Goal: Task Accomplishment & Management: Manage account settings

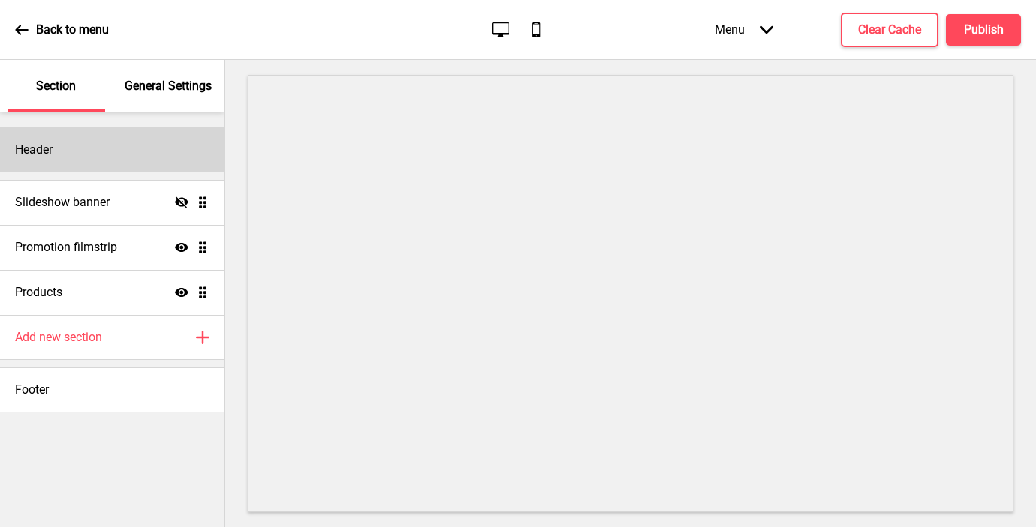
click at [104, 143] on div "Header" at bounding box center [112, 150] width 224 height 45
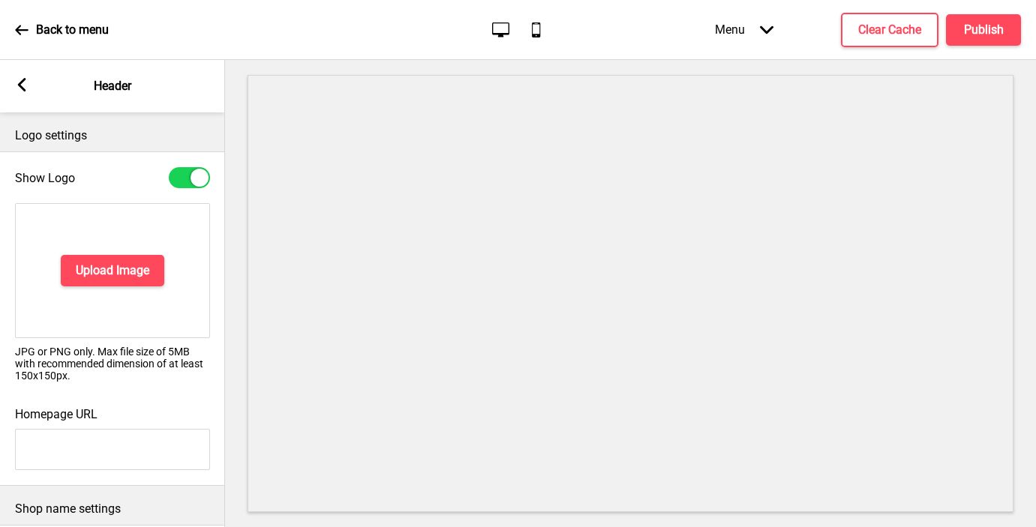
click at [191, 178] on div at bounding box center [200, 178] width 18 height 18
checkbox input "false"
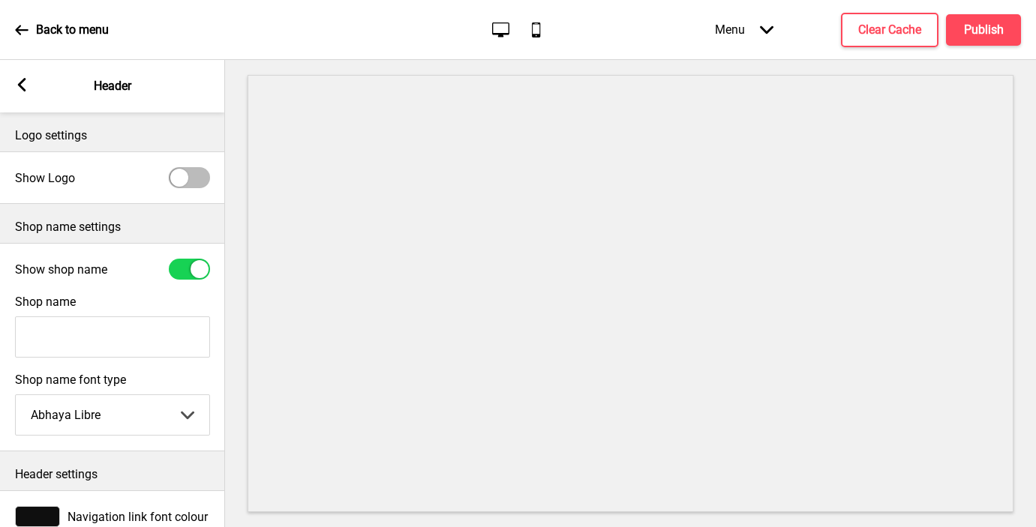
drag, startPoint x: 179, startPoint y: 269, endPoint x: 74, endPoint y: 293, distance: 107.9
click at [74, 293] on div "Show shop name Shop name Shop name font type Abhaya Libre Abhaya Libre Abril Fa…" at bounding box center [112, 347] width 225 height 209
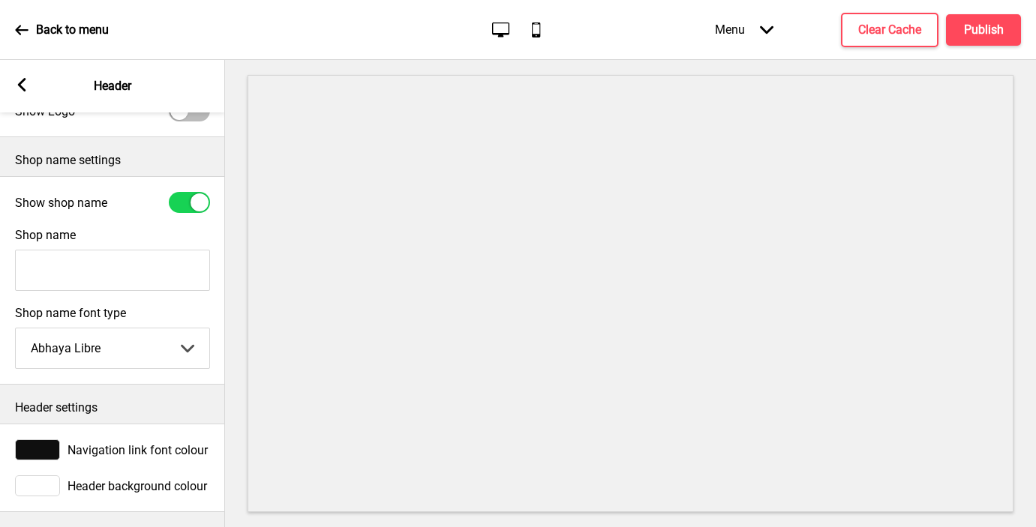
click at [56, 263] on input "Shop name" at bounding box center [112, 270] width 195 height 41
type input "Madam Flod"
click at [20, 80] on rect at bounding box center [22, 85] width 14 height 14
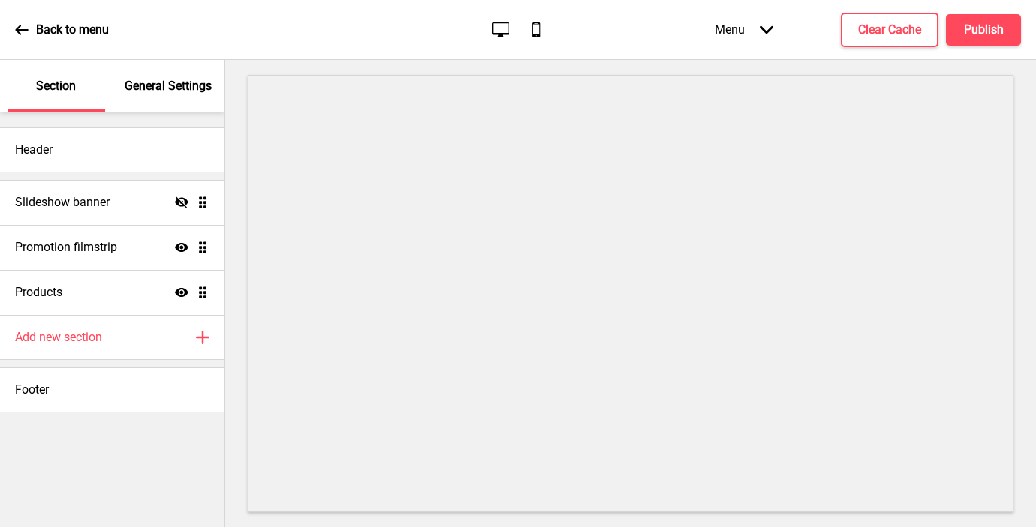
click at [171, 93] on p "General Settings" at bounding box center [168, 86] width 87 height 17
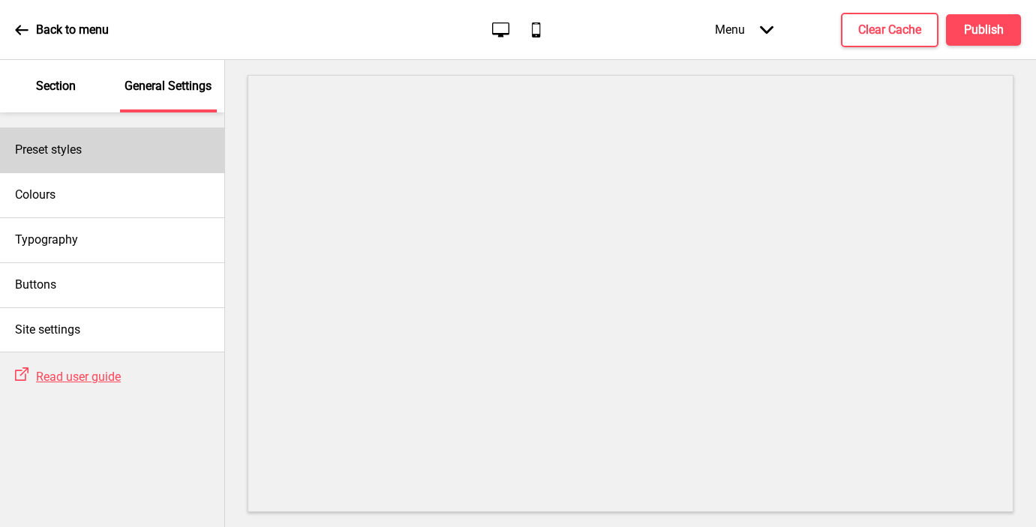
click at [107, 152] on div "Preset styles" at bounding box center [112, 150] width 224 height 45
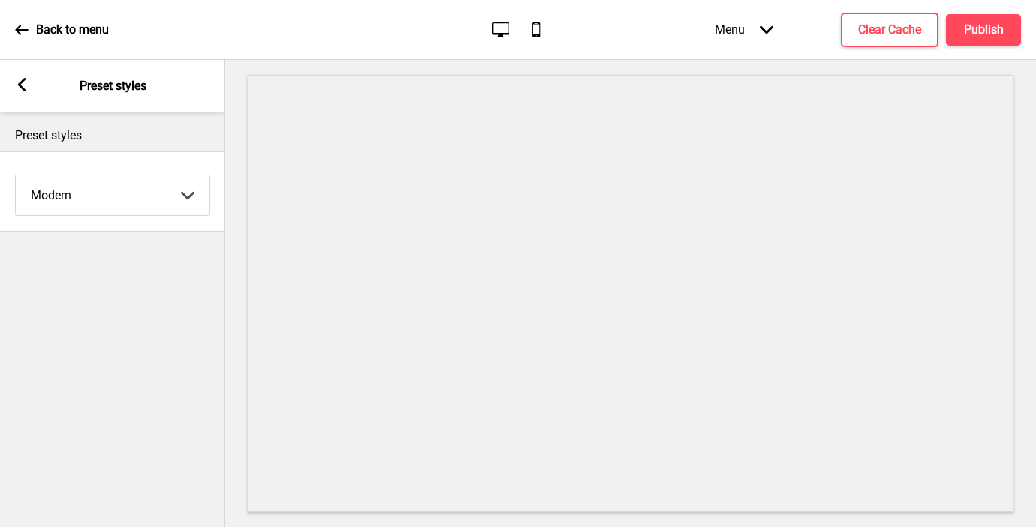
click at [97, 191] on select "Coffee Contrast Dark Earth Marine Minimalist Modern Oddle Pastel Yellow Fruits …" at bounding box center [113, 196] width 194 height 40
select select "minimalist"
click at [16, 176] on select "Coffee Contrast Dark Earth Marine Minimalist Modern Oddle Pastel Yellow Fruits …" at bounding box center [113, 196] width 194 height 40
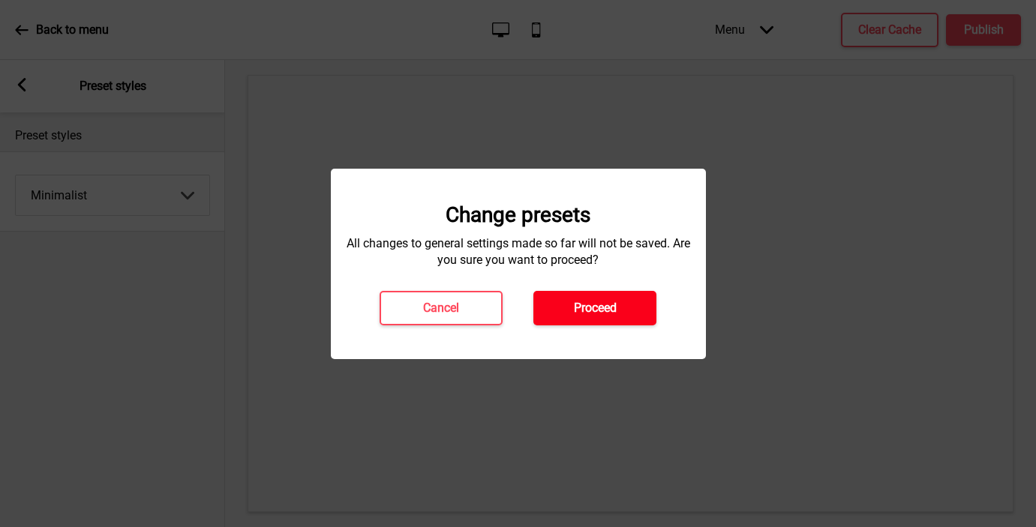
click at [557, 307] on button "Proceed" at bounding box center [594, 308] width 123 height 35
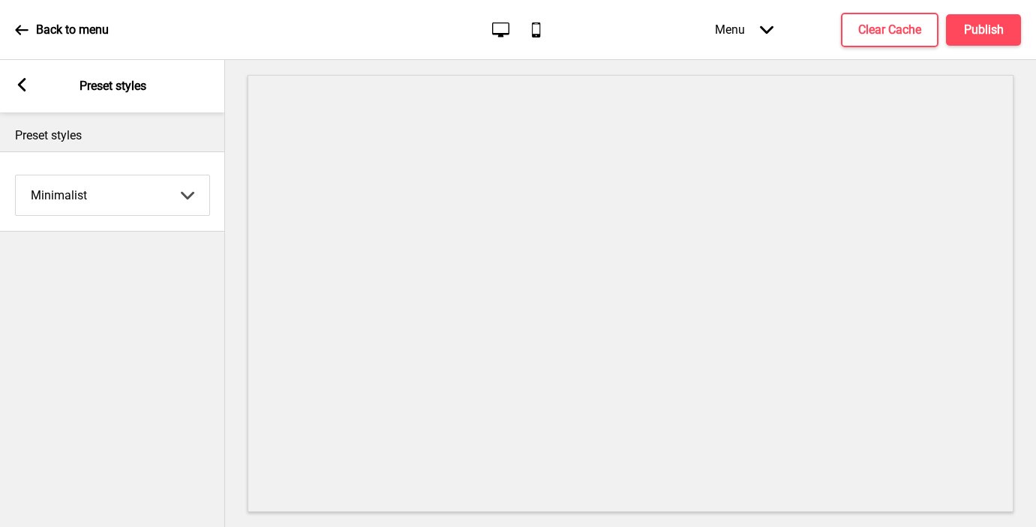
click at [19, 81] on rect at bounding box center [22, 85] width 14 height 14
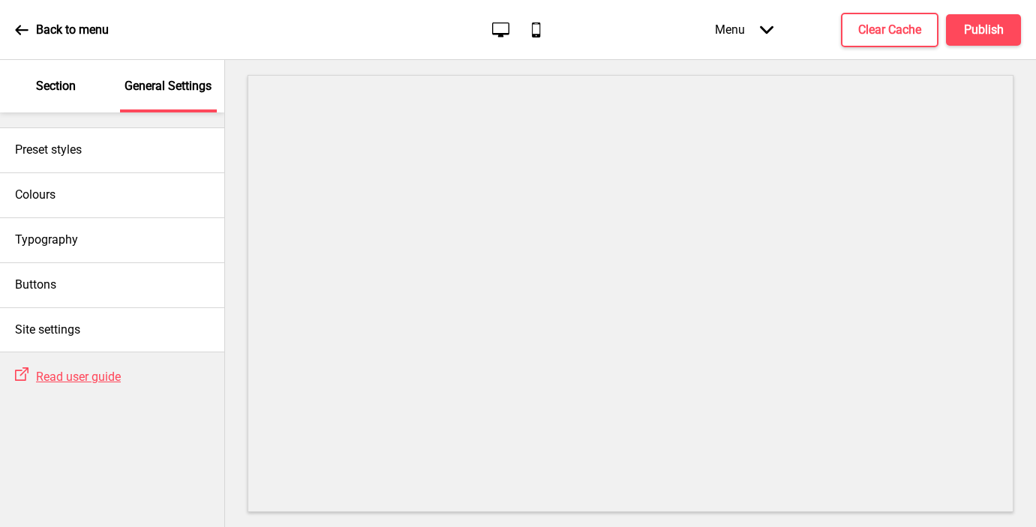
click at [77, 94] on div "Section" at bounding box center [57, 86] width 98 height 53
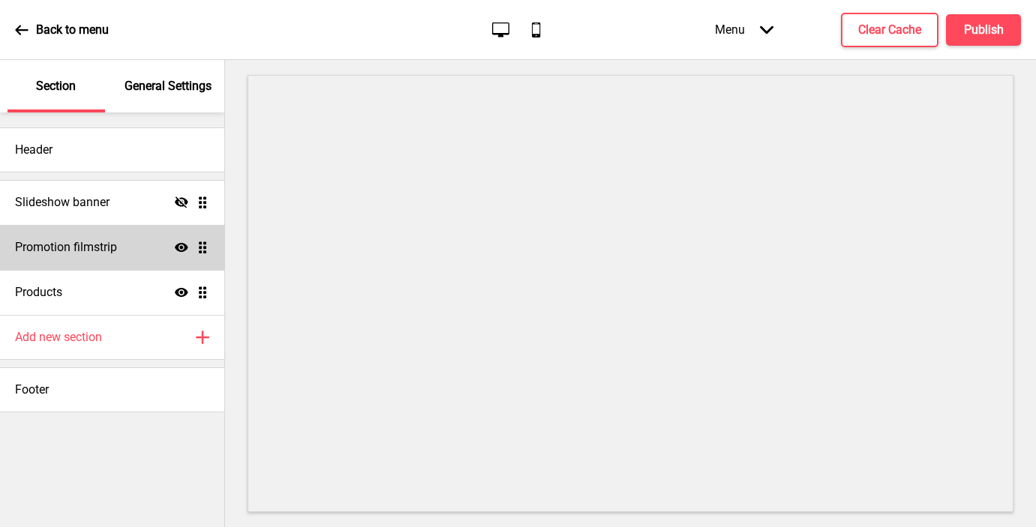
click at [180, 251] on icon at bounding box center [182, 247] width 14 height 9
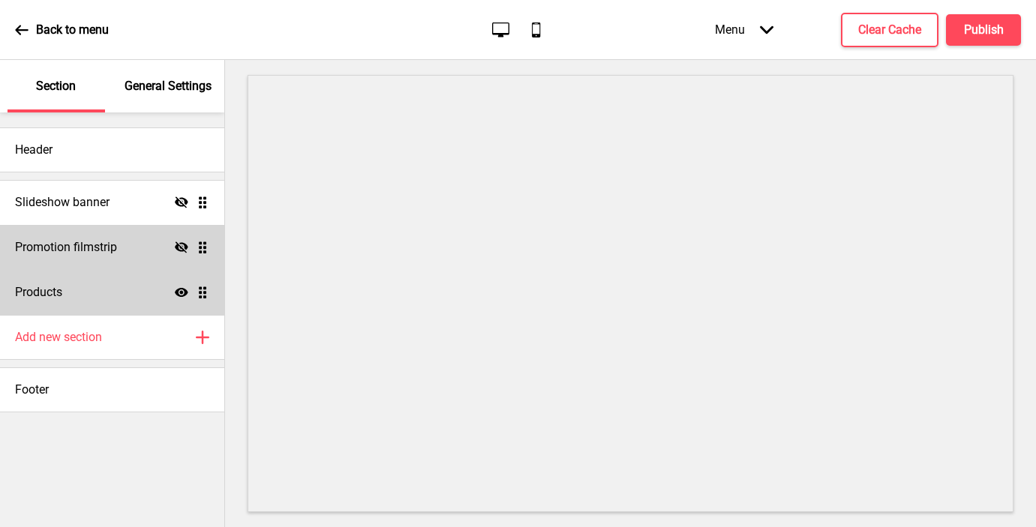
click at [183, 290] on icon "Show" at bounding box center [182, 293] width 14 height 14
drag, startPoint x: 125, startPoint y: 342, endPoint x: 113, endPoint y: 461, distance: 119.9
click at [113, 461] on div "Header Slideshow banner Hide Drag Promotion filmstrip Hide Drag Products Hide D…" at bounding box center [112, 320] width 224 height 415
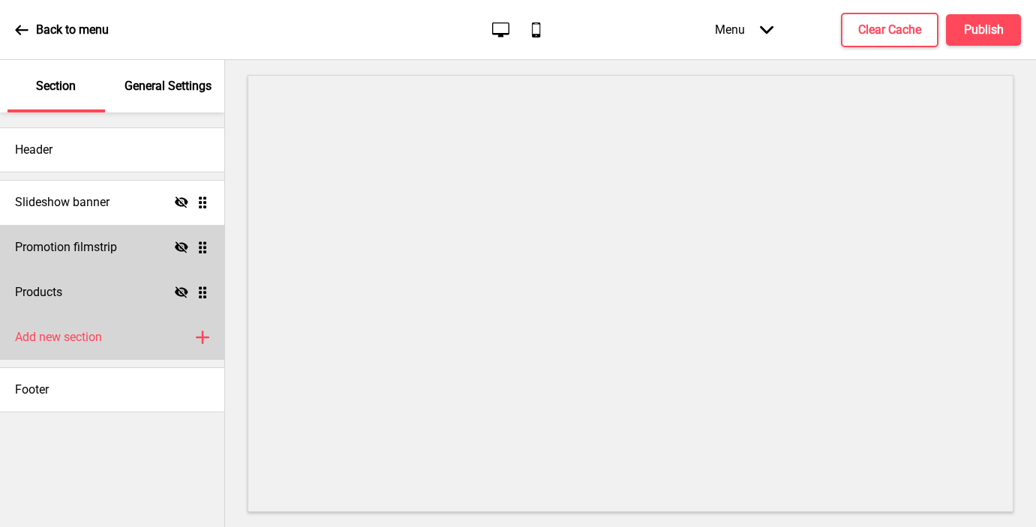
click at [84, 337] on h4 "Add new section" at bounding box center [58, 337] width 87 height 17
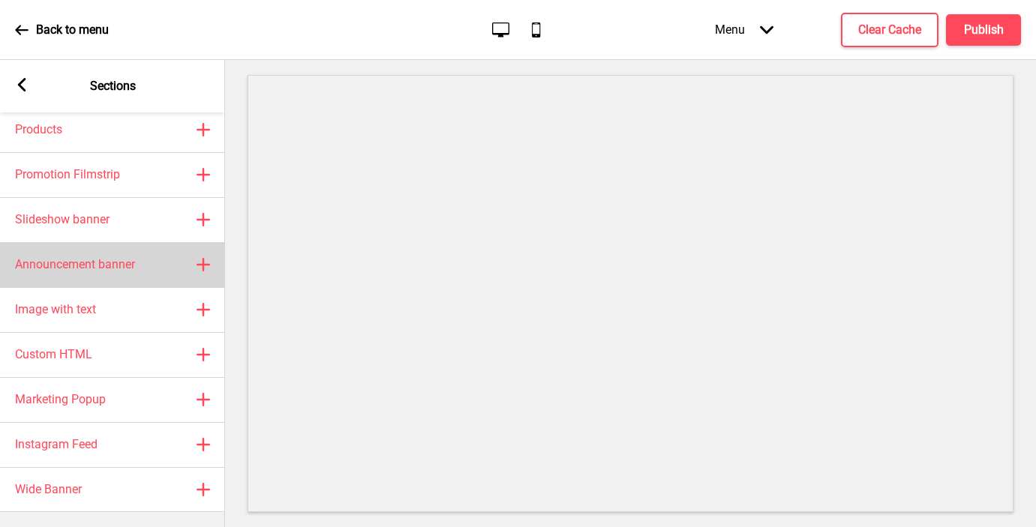
scroll to position [0, 0]
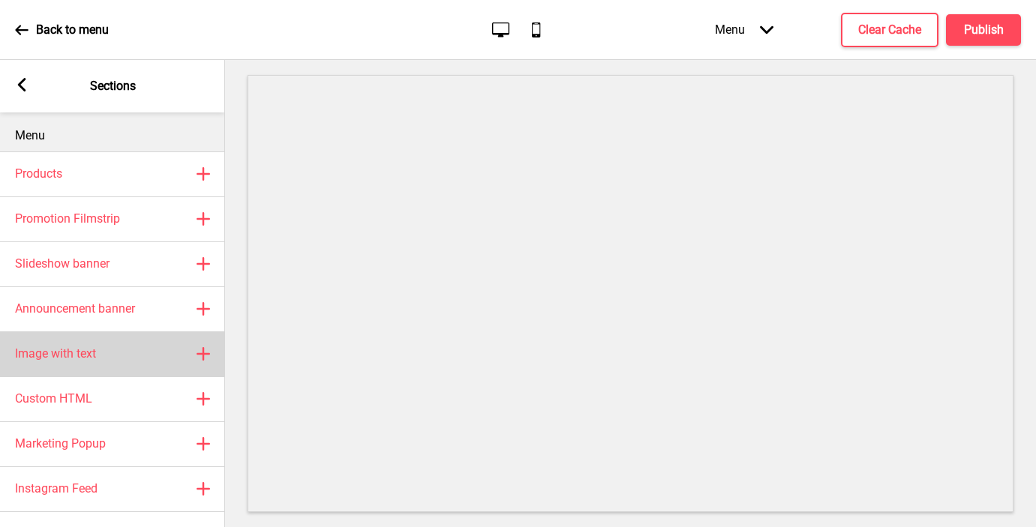
click at [91, 352] on h4 "Image with text" at bounding box center [55, 354] width 81 height 17
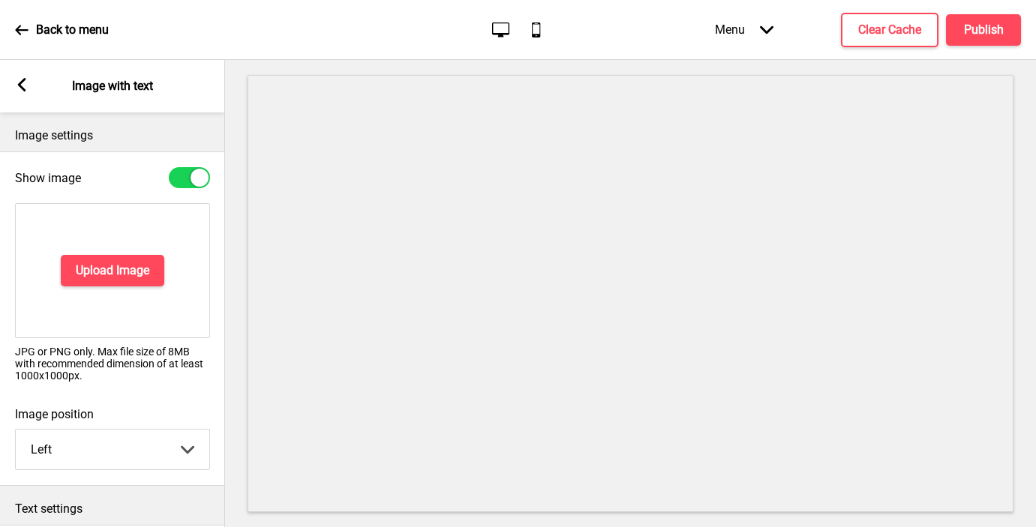
click at [181, 187] on div at bounding box center [189, 177] width 41 height 21
checkbox input "false"
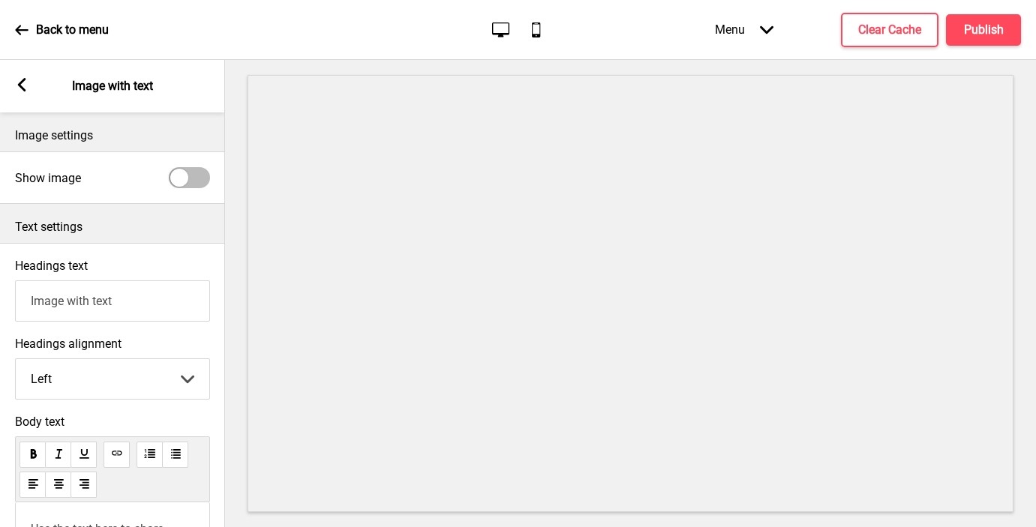
click at [120, 304] on input "Image with text" at bounding box center [112, 301] width 195 height 41
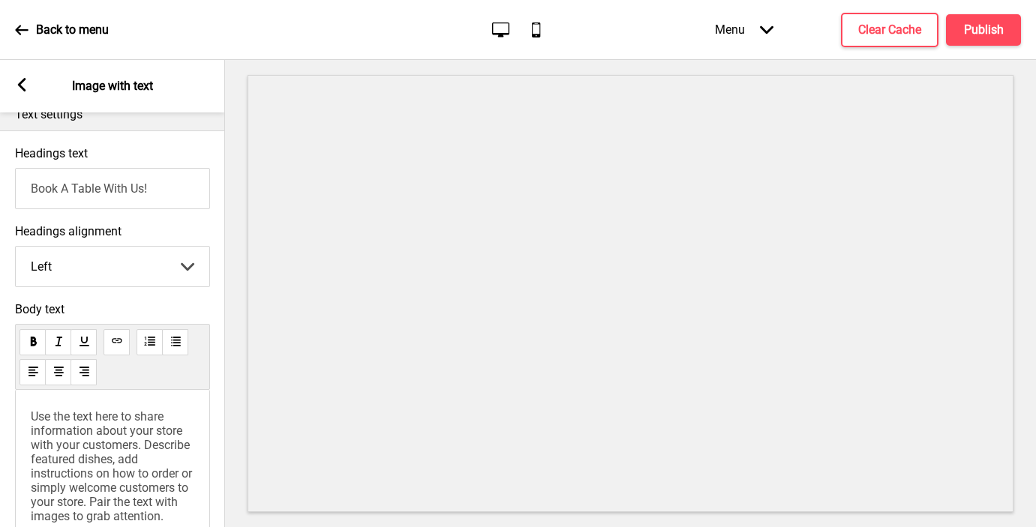
scroll to position [147, 0]
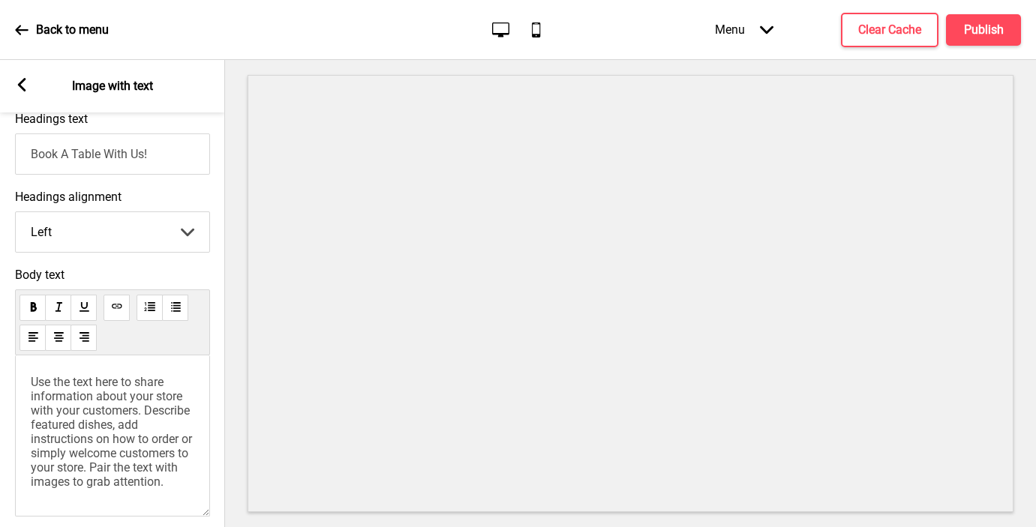
type input "Book A Table With Us!"
click at [114, 384] on span "Use the text here to share information about your store with your customers. De…" at bounding box center [113, 432] width 164 height 114
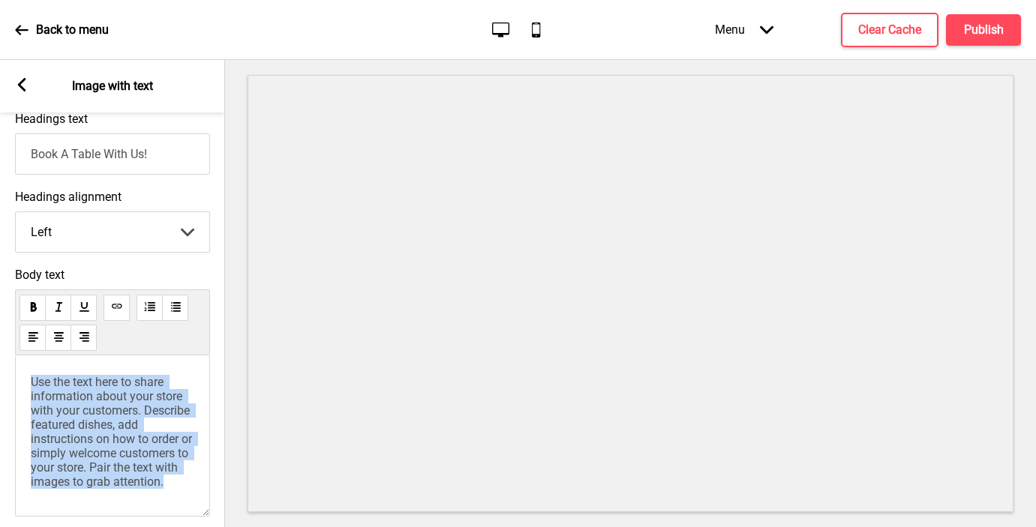
click at [114, 384] on span "Use the text here to share information about your store with your customers. De…" at bounding box center [113, 432] width 164 height 114
